Goal: Information Seeking & Learning: Find specific page/section

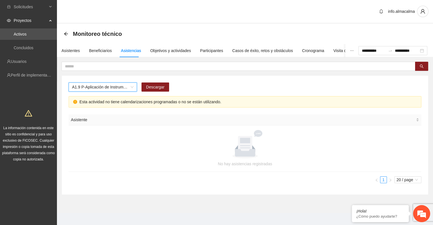
click at [122, 88] on span "A1.9 P-Aplicación de Instrumento Encuesta de Satisfacción en Parral" at bounding box center [103, 87] width 62 height 9
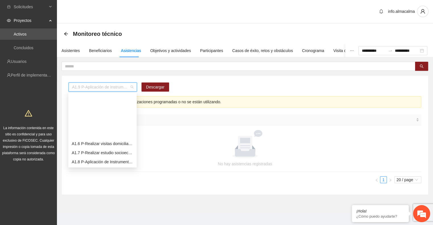
click at [109, 177] on div "A2.1 CH-Brindar terapia Psicológica en [GEOGRAPHIC_DATA]" at bounding box center [103, 180] width 62 height 6
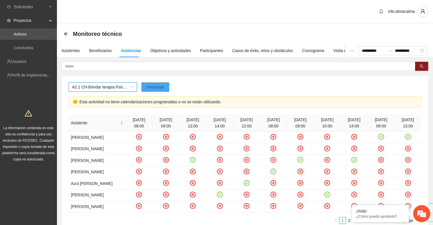
click at [150, 87] on span "Descargar" at bounding box center [155, 87] width 19 height 6
click at [112, 85] on span "A2.1 CH-Brindar terapia Psicológica en [GEOGRAPHIC_DATA]" at bounding box center [103, 87] width 62 height 9
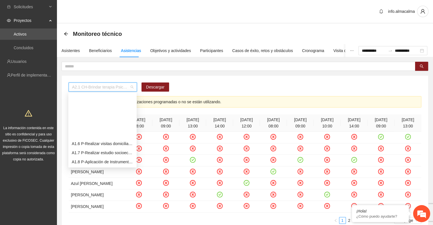
click at [113, 205] on div "A2.4 CH-Búsqueda intencionada de necesidad de otros servicios y canalización a …" at bounding box center [103, 208] width 62 height 6
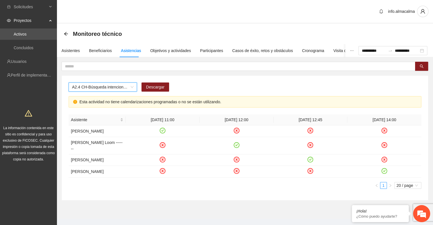
click at [113, 85] on span "A2.4 CH-Búsqueda intencionada de necesidad de otros servicios y canalización a …" at bounding box center [103, 87] width 62 height 9
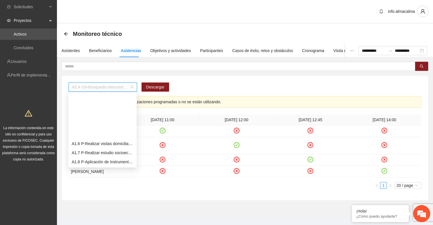
click at [106, 214] on div "A2.5 CH - Aplicación de Diagnósticos - [GEOGRAPHIC_DATA]" at bounding box center [103, 217] width 62 height 6
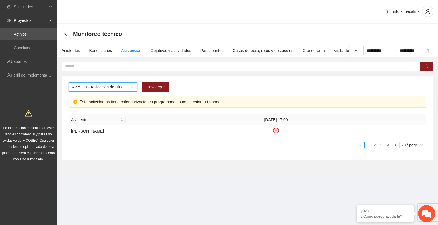
click at [373, 146] on link "2" at bounding box center [374, 145] width 6 height 6
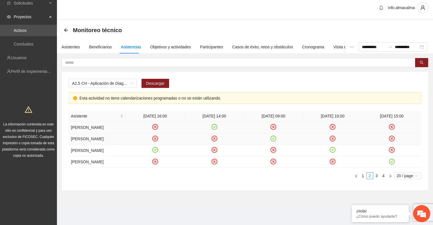
scroll to position [26, 0]
click at [363, 176] on link "1" at bounding box center [363, 176] width 6 height 6
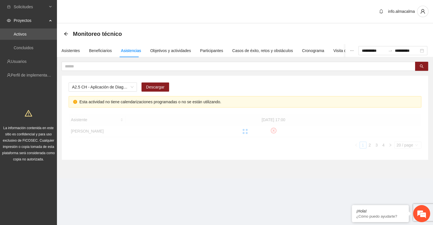
scroll to position [0, 0]
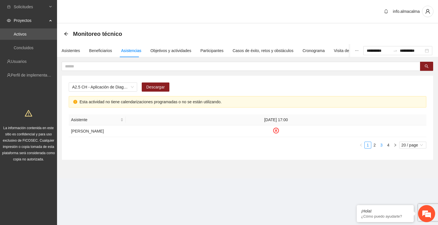
click at [381, 145] on link "3" at bounding box center [381, 145] width 6 height 6
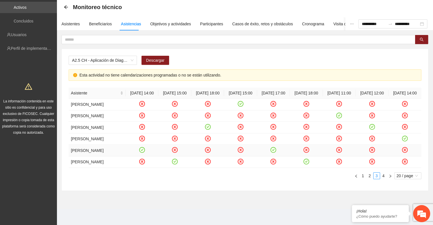
scroll to position [37, 0]
click at [384, 177] on link "4" at bounding box center [384, 176] width 6 height 6
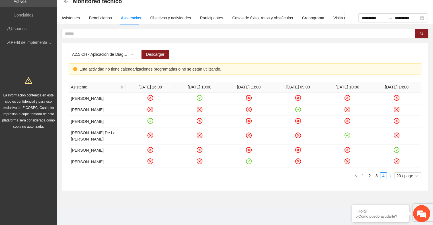
scroll to position [43, 0]
click at [364, 174] on link "1" at bounding box center [363, 176] width 6 height 6
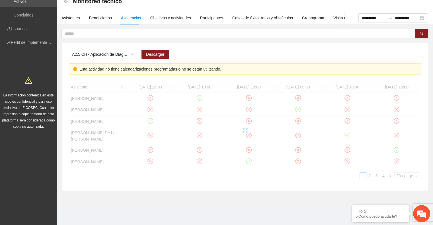
scroll to position [0, 0]
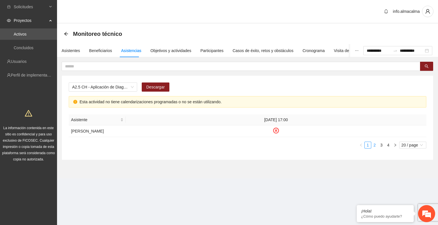
click at [374, 144] on link "2" at bounding box center [374, 145] width 6 height 6
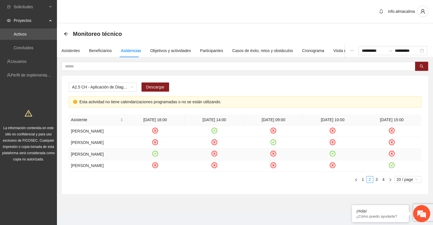
drag, startPoint x: 72, startPoint y: 165, endPoint x: 88, endPoint y: 174, distance: 18.8
click at [88, 160] on td "[PERSON_NAME]" at bounding box center [97, 155] width 57 height 12
copy td "[PERSON_NAME]"
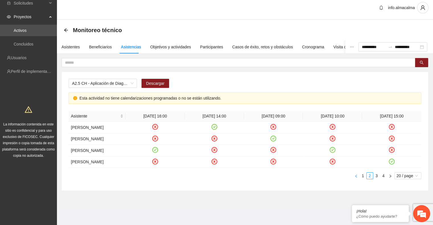
scroll to position [26, 0]
click at [376, 177] on link "3" at bounding box center [377, 176] width 6 height 6
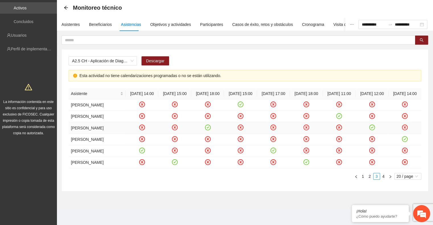
drag, startPoint x: 70, startPoint y: 133, endPoint x: 122, endPoint y: 137, distance: 52.3
click at [122, 134] on td "[PERSON_NAME]" at bounding box center [97, 128] width 57 height 12
copy td "[PERSON_NAME]"
drag, startPoint x: 71, startPoint y: 156, endPoint x: 111, endPoint y: 158, distance: 40.5
click at [111, 157] on td "[PERSON_NAME]" at bounding box center [97, 152] width 57 height 12
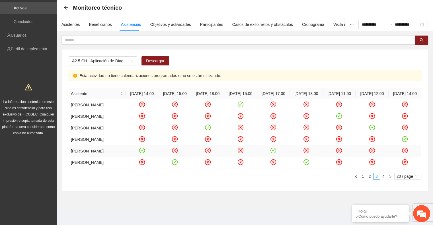
copy td "[PERSON_NAME]"
drag, startPoint x: 70, startPoint y: 167, endPoint x: 89, endPoint y: 176, distance: 21.7
click at [89, 169] on td "[PERSON_NAME]" at bounding box center [97, 163] width 57 height 12
copy td "[PERSON_NAME]"
click at [384, 180] on link "4" at bounding box center [384, 176] width 6 height 6
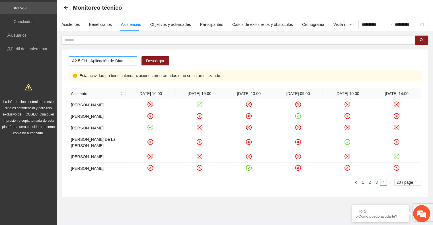
click at [98, 62] on span "A2.5 CH - Aplicación de Diagnósticos - [GEOGRAPHIC_DATA]" at bounding box center [103, 61] width 62 height 9
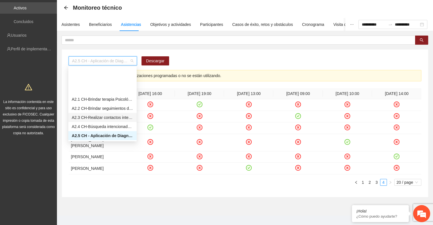
scroll to position [83, 0]
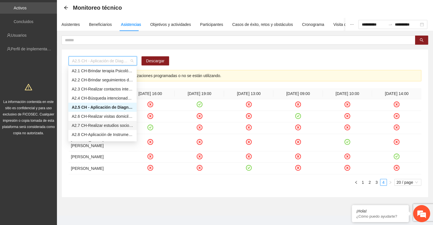
click at [104, 125] on div "A2.7 CH-Realizar estudios socioeconómicos de Trabajo Social en [GEOGRAPHIC_DATA]" at bounding box center [103, 125] width 62 height 6
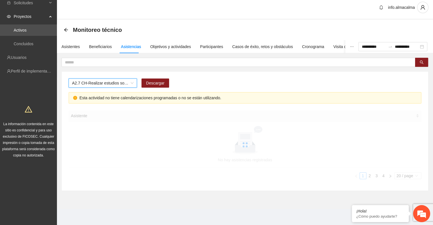
scroll to position [3, 0]
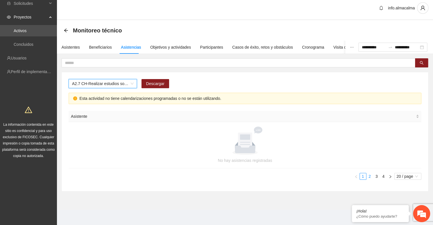
click at [370, 177] on link "2" at bounding box center [370, 176] width 6 height 6
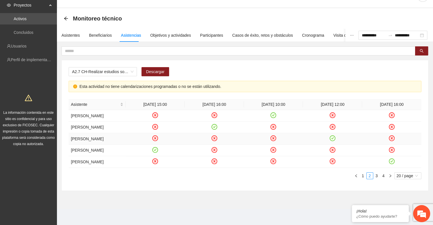
scroll to position [38, 0]
click at [377, 177] on link "3" at bounding box center [377, 176] width 6 height 6
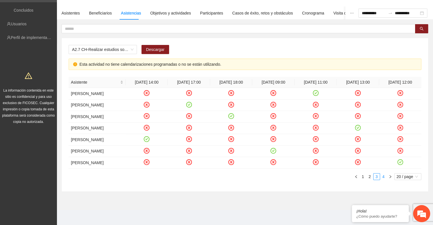
click at [383, 180] on link "4" at bounding box center [384, 177] width 6 height 6
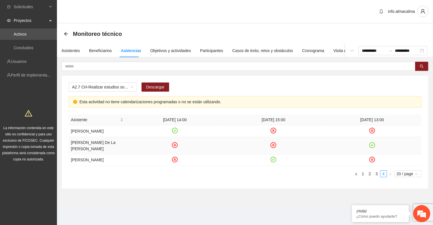
scroll to position [0, 0]
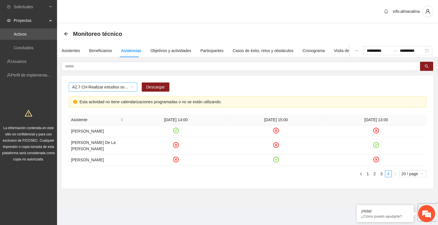
click at [131, 91] on span "A2.7 CH-Realizar estudios socioeconómicos de Trabajo Social en [GEOGRAPHIC_DATA]" at bounding box center [103, 87] width 62 height 9
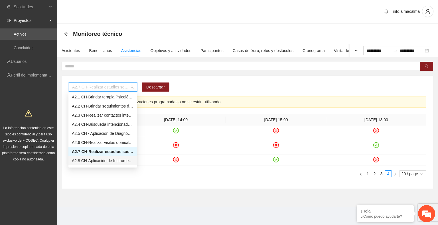
click at [103, 160] on div "A2.8 CH-Aplicación de Instrumentos de medición en [GEOGRAPHIC_DATA]" at bounding box center [103, 161] width 62 height 6
